Goal: Find contact information: Find contact information

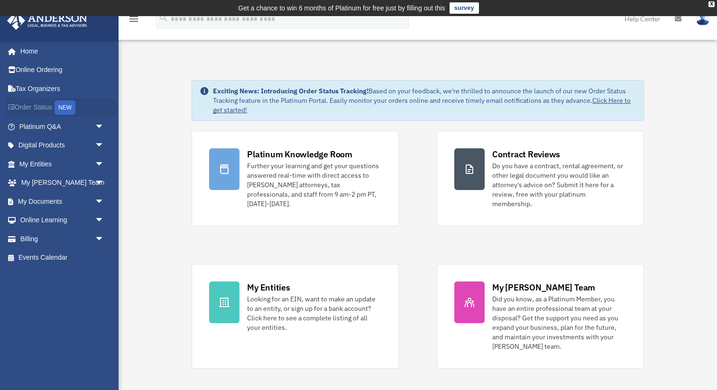
click at [49, 109] on link "Order Status NEW" at bounding box center [63, 107] width 112 height 19
click at [35, 178] on link "My [PERSON_NAME] Team arrow_drop_down" at bounding box center [63, 182] width 112 height 19
click at [97, 183] on span "arrow_drop_down" at bounding box center [104, 182] width 19 height 19
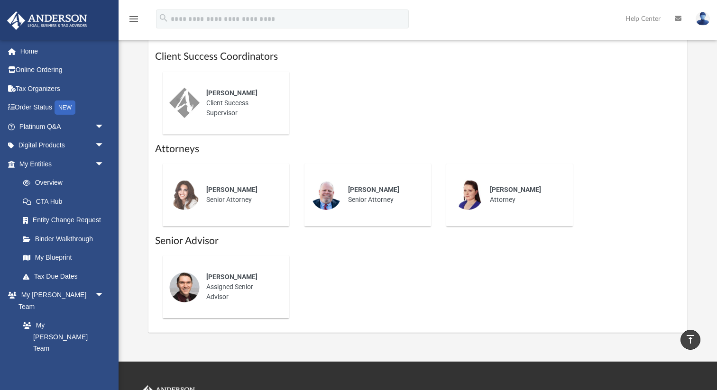
scroll to position [411, 0]
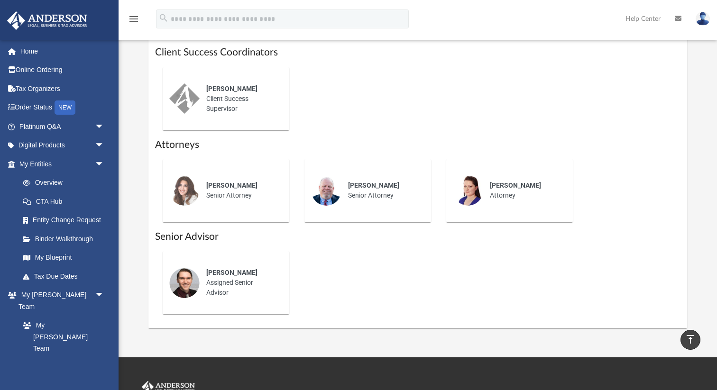
click at [261, 270] on div "[PERSON_NAME]" at bounding box center [241, 273] width 70 height 10
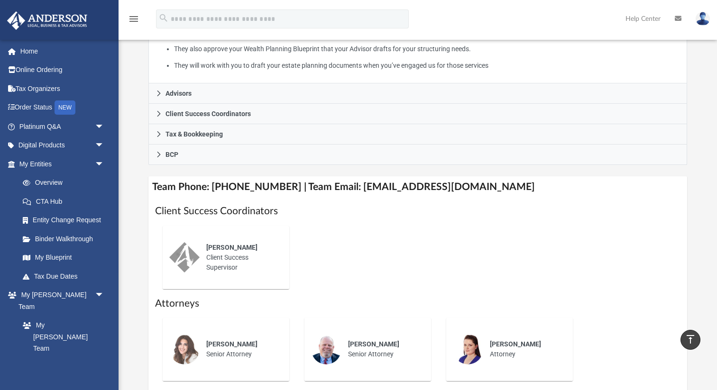
scroll to position [251, 0]
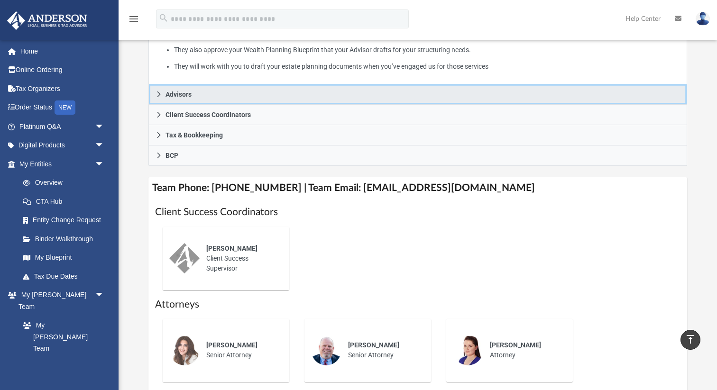
click at [156, 92] on icon at bounding box center [158, 94] width 7 height 7
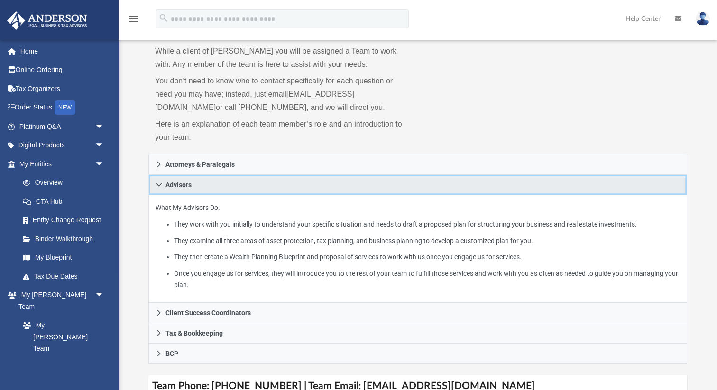
scroll to position [0, 0]
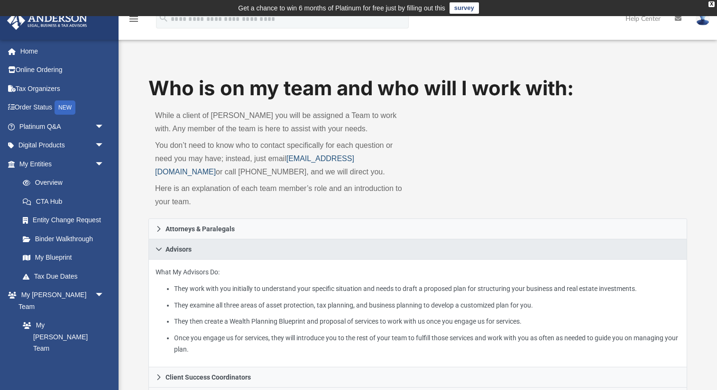
click at [293, 159] on link "[EMAIL_ADDRESS][DOMAIN_NAME]" at bounding box center [254, 165] width 199 height 21
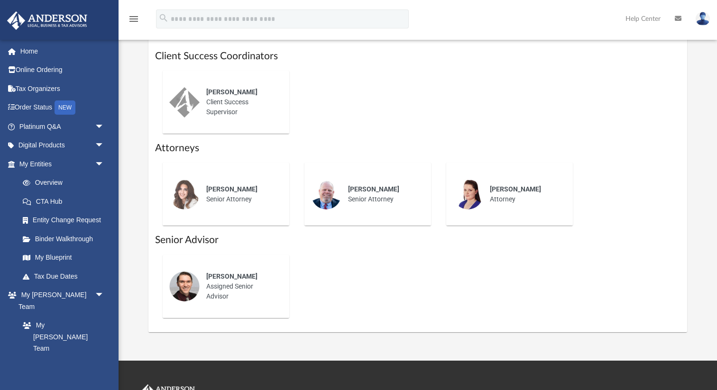
scroll to position [423, 0]
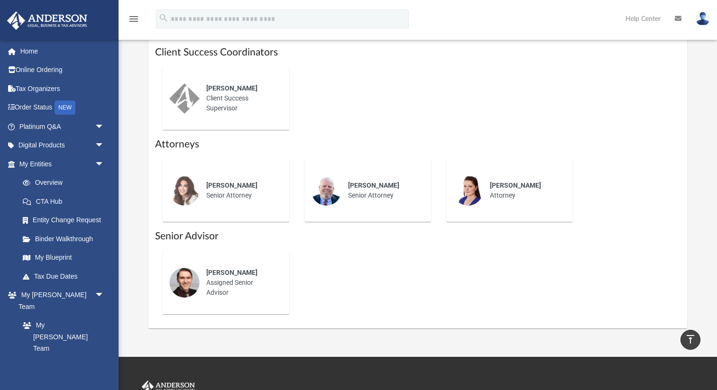
drag, startPoint x: 223, startPoint y: 293, endPoint x: 220, endPoint y: 289, distance: 5.1
click at [223, 293] on div "[PERSON_NAME] Assigned Senior Advisor" at bounding box center [241, 282] width 83 height 43
click at [206, 279] on div "[PERSON_NAME] Assigned Senior Advisor" at bounding box center [241, 282] width 83 height 43
drag, startPoint x: 213, startPoint y: 270, endPoint x: 249, endPoint y: 272, distance: 36.5
click at [249, 272] on div "[PERSON_NAME]" at bounding box center [241, 273] width 70 height 10
